Goal: Complete application form

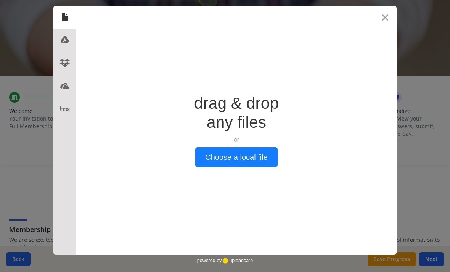
scroll to position [264, 0]
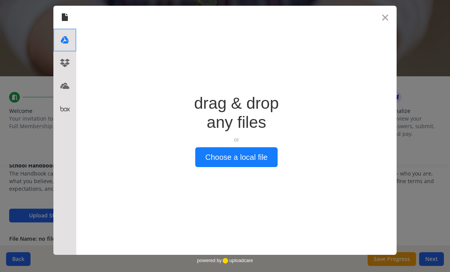
click at [64, 40] on icon at bounding box center [65, 40] width 12 height 12
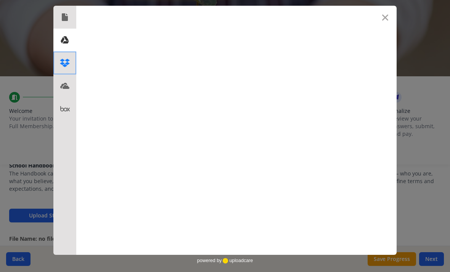
click at [64, 66] on use at bounding box center [65, 63] width 10 height 8
click at [67, 89] on use at bounding box center [64, 86] width 9 height 6
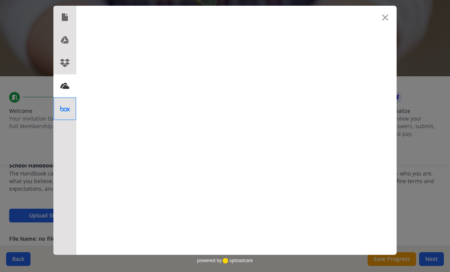
click at [69, 111] on icon at bounding box center [65, 109] width 12 height 12
click at [64, 18] on use at bounding box center [65, 17] width 6 height 8
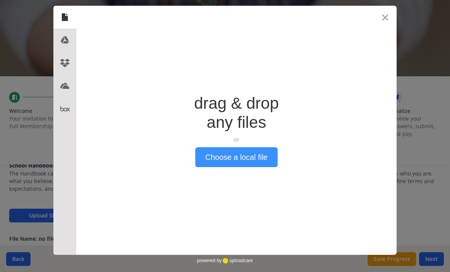
click at [217, 147] on button "Choose a local file" at bounding box center [236, 157] width 82 height 20
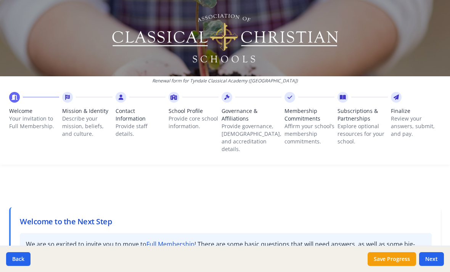
click at [236, 155] on div "Governance & Affiliations Provide governance, [DEMOGRAPHIC_DATA], and accredita…" at bounding box center [251, 135] width 60 height 57
click at [237, 162] on div "Governance & Affiliations Provide governance, [DEMOGRAPHIC_DATA], and accredita…" at bounding box center [251, 135] width 60 height 57
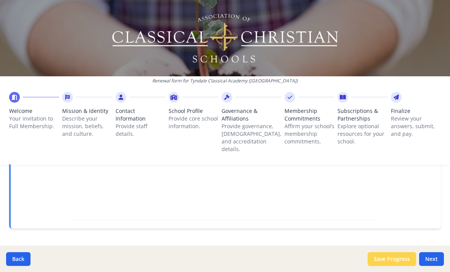
scroll to position [280, 0]
click at [426, 260] on button "Next" at bounding box center [431, 259] width 25 height 14
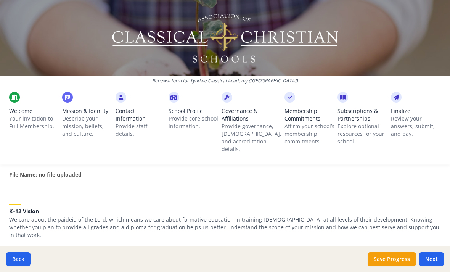
scroll to position [328, 0]
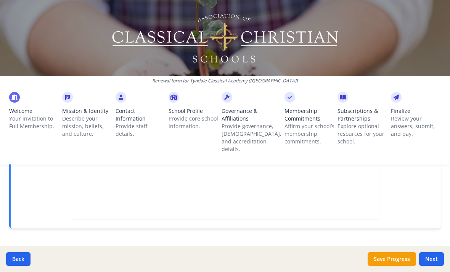
scroll to position [280, 0]
click at [435, 259] on button "Next" at bounding box center [431, 259] width 25 height 14
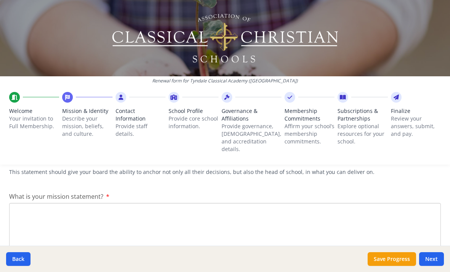
scroll to position [162, 0]
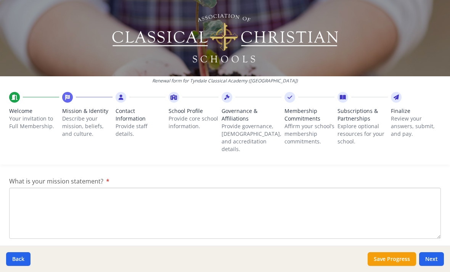
paste textarea "Our mission is to provide a classical education that joyfully disciples student…"
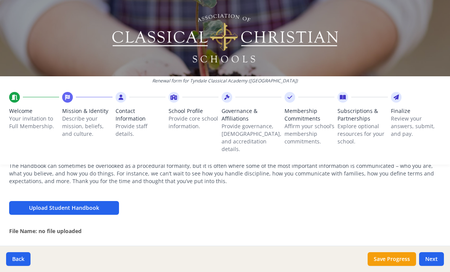
scroll to position [272, 0]
type textarea "Our mission is to provide a classical education that joyfully disciples student…"
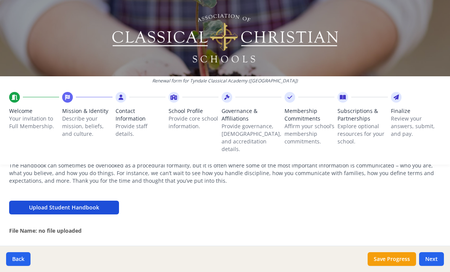
click at [63, 212] on button "Upload Student Handbook" at bounding box center [64, 207] width 110 height 14
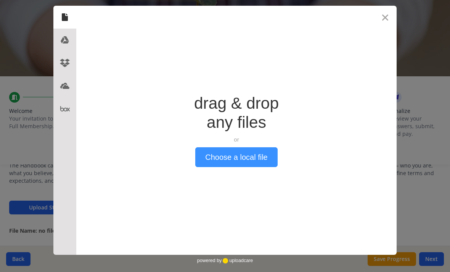
click at [239, 161] on button "Choose a local file" at bounding box center [236, 157] width 82 height 20
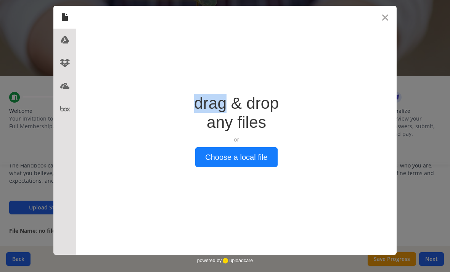
click at [3, 26] on div "Drop a file here drag & drop any files or Upload files from your computer Choos…" at bounding box center [225, 136] width 450 height 272
click at [376, 21] on button "Close" at bounding box center [384, 17] width 23 height 23
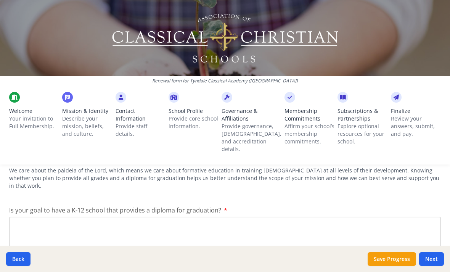
scroll to position [380, 0]
